Goal: Information Seeking & Learning: Find specific fact

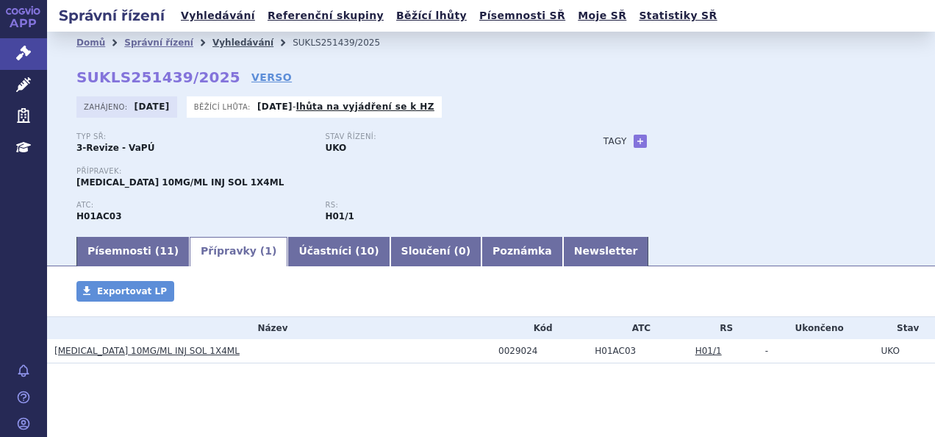
click at [229, 43] on link "Vyhledávání" at bounding box center [242, 42] width 61 height 10
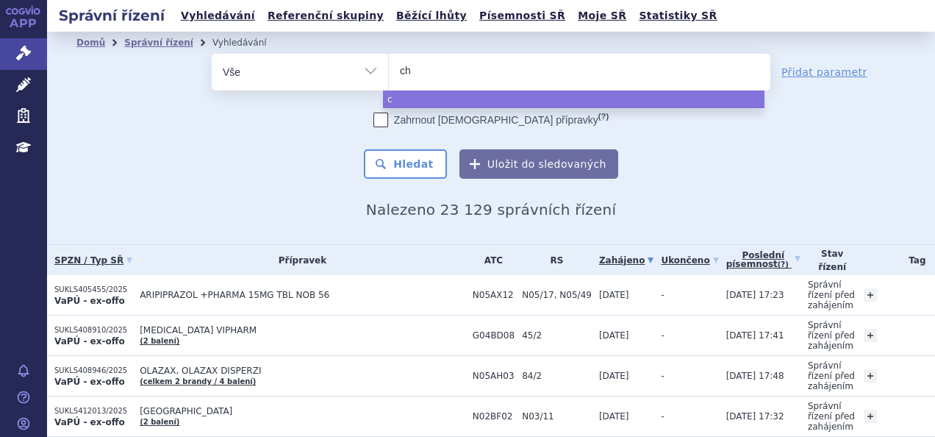
type input "che"
type input "cheno"
type input "chenode"
type input "chenodeo"
type input "chenodeox"
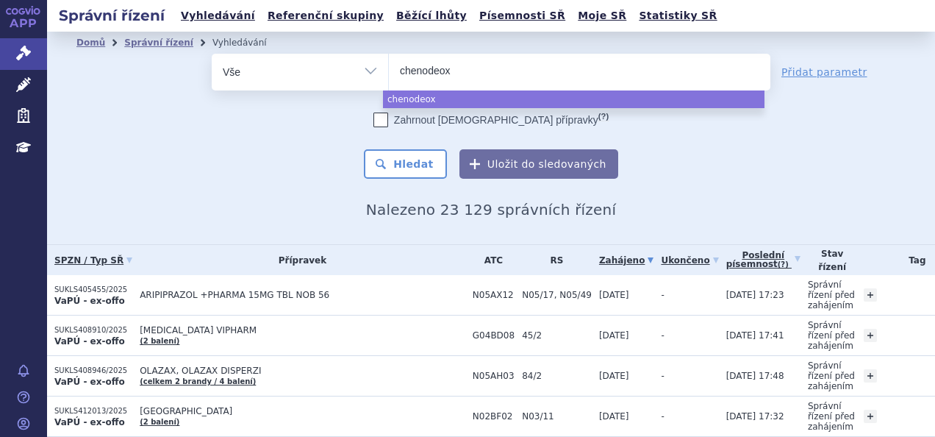
type input "chenodeoxy"
select select "chenodeoxy"
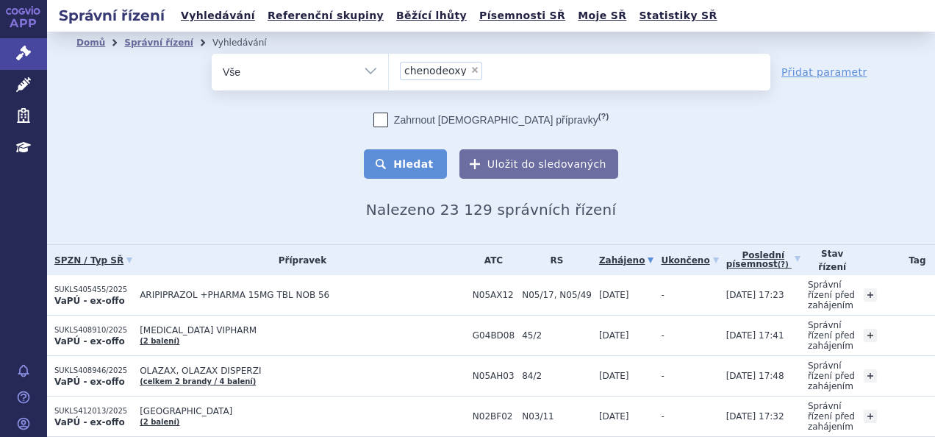
click at [419, 168] on button "Hledat" at bounding box center [405, 163] width 83 height 29
